Goal: Task Accomplishment & Management: Use online tool/utility

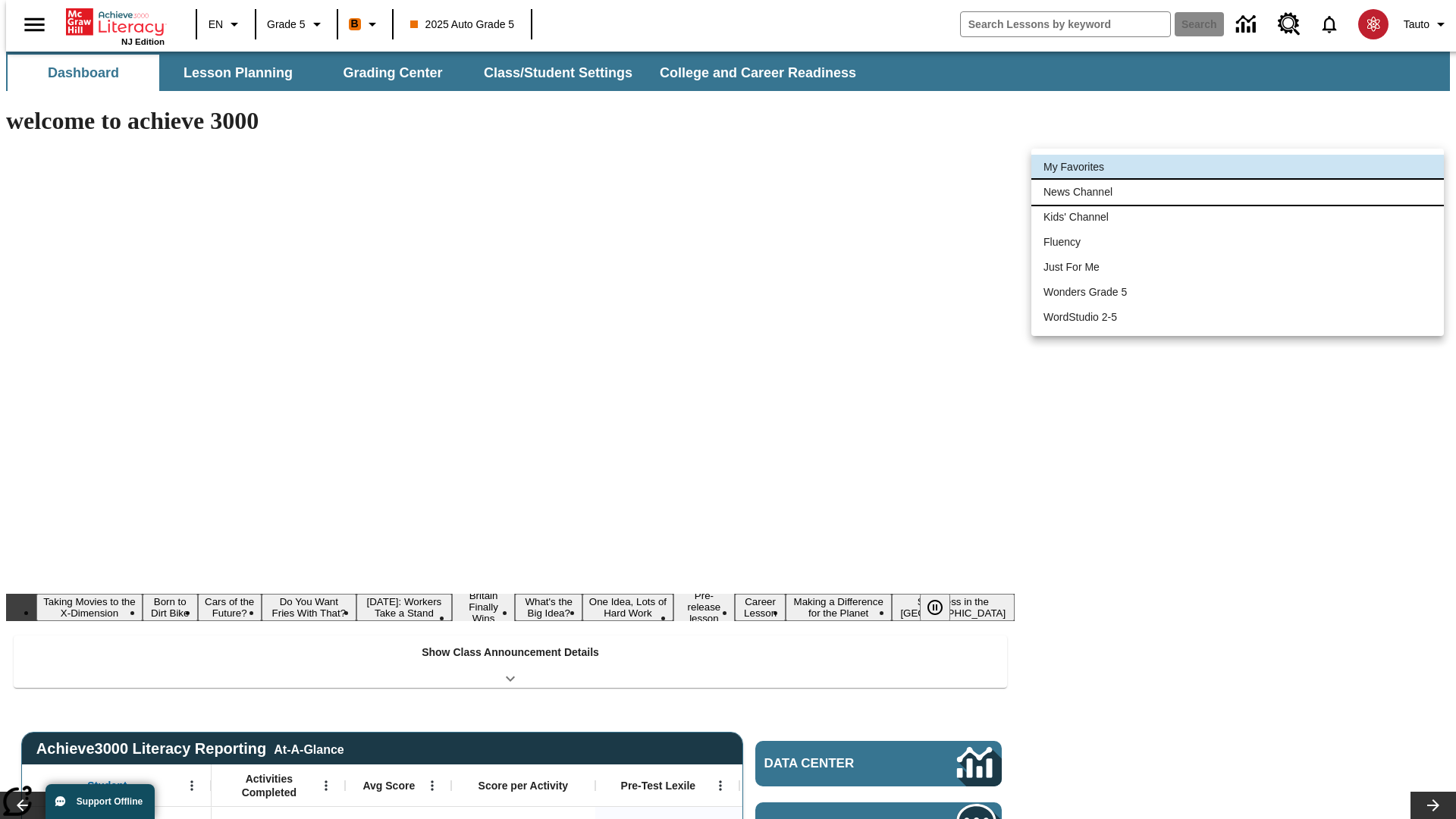
click at [1238, 191] on li "News Channel" at bounding box center [1238, 192] width 413 height 25
type input "120"
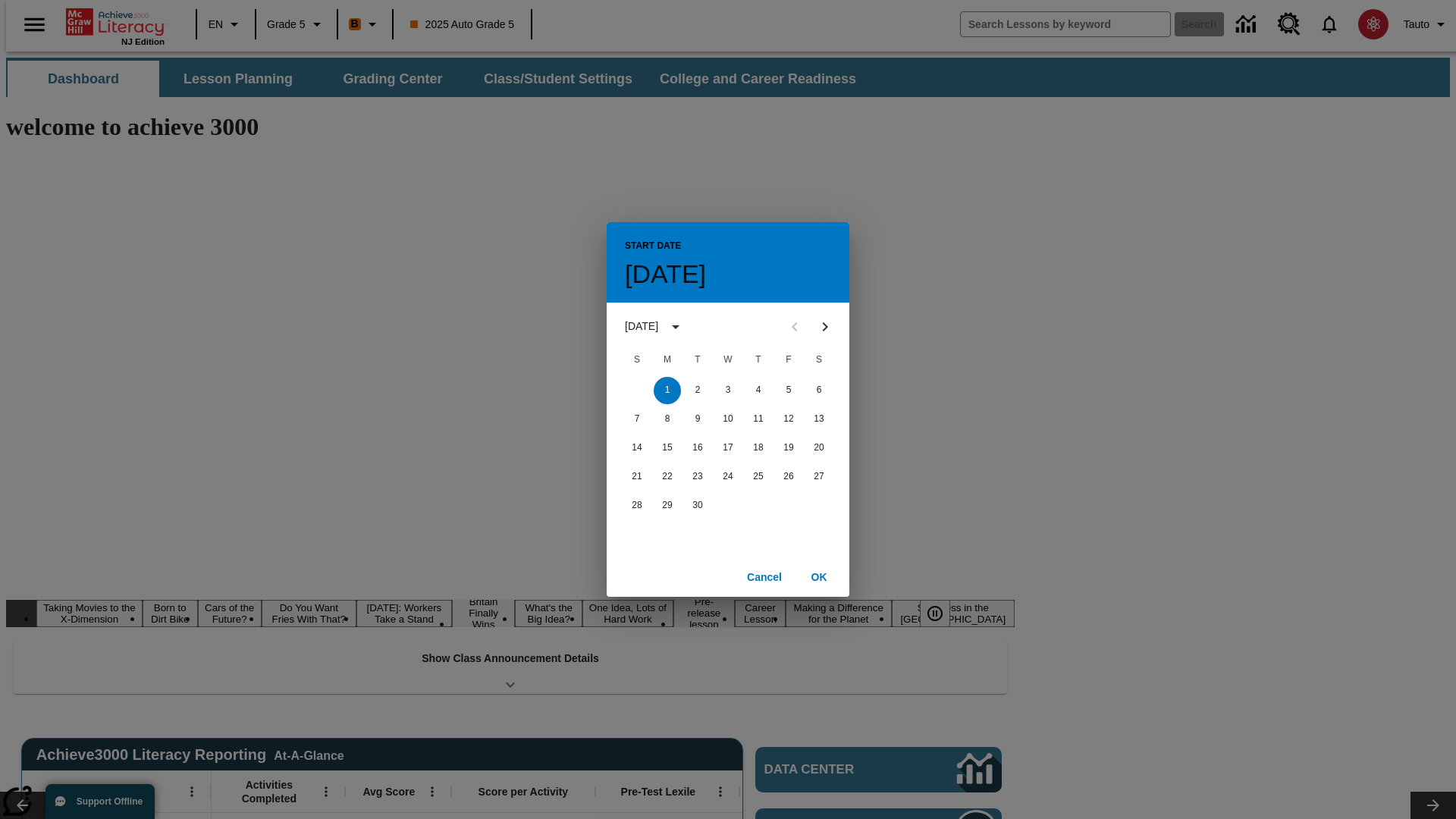
click at [667, 389] on button "1" at bounding box center [667, 390] width 28 height 28
click at [819, 576] on button "OK" at bounding box center [818, 577] width 49 height 28
